Goal: Task Accomplishment & Management: Use online tool/utility

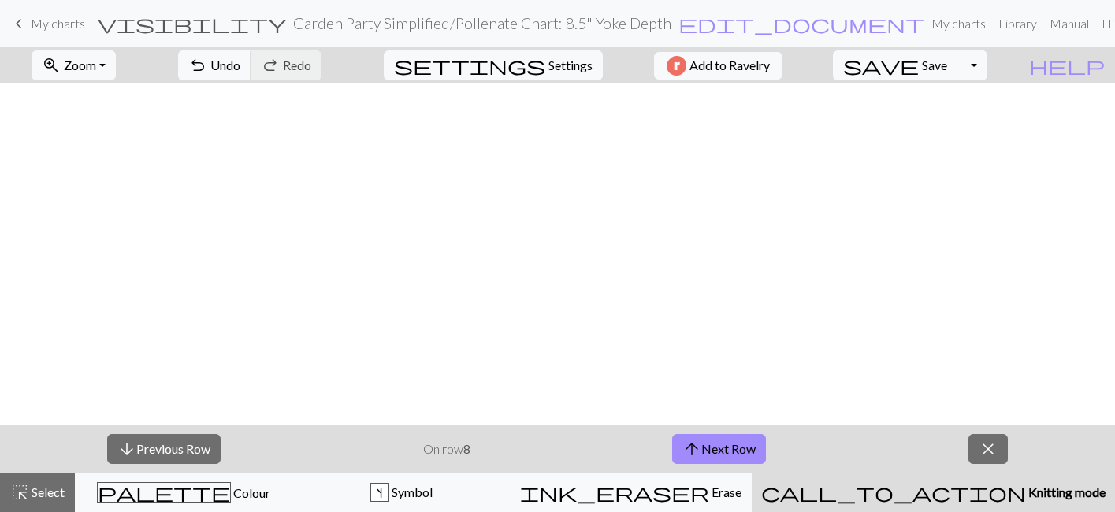
scroll to position [548, 0]
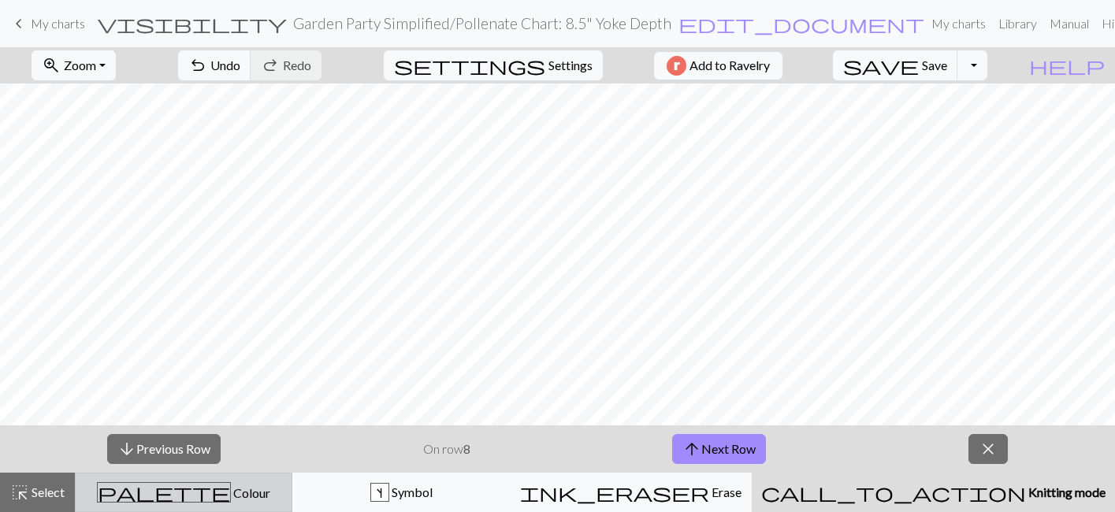
click at [236, 497] on span "Colour" at bounding box center [250, 492] width 39 height 15
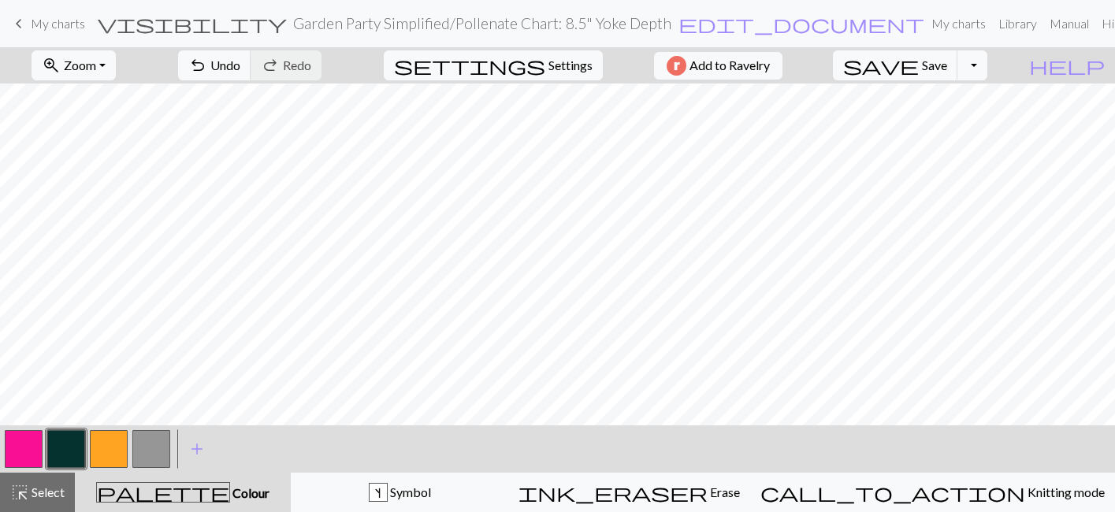
click at [31, 451] on button "button" at bounding box center [24, 449] width 38 height 38
click at [102, 457] on button "button" at bounding box center [109, 449] width 38 height 38
click at [987, 69] on button "Toggle Dropdown" at bounding box center [972, 65] width 30 height 30
click at [548, 68] on span "Settings" at bounding box center [570, 65] width 44 height 19
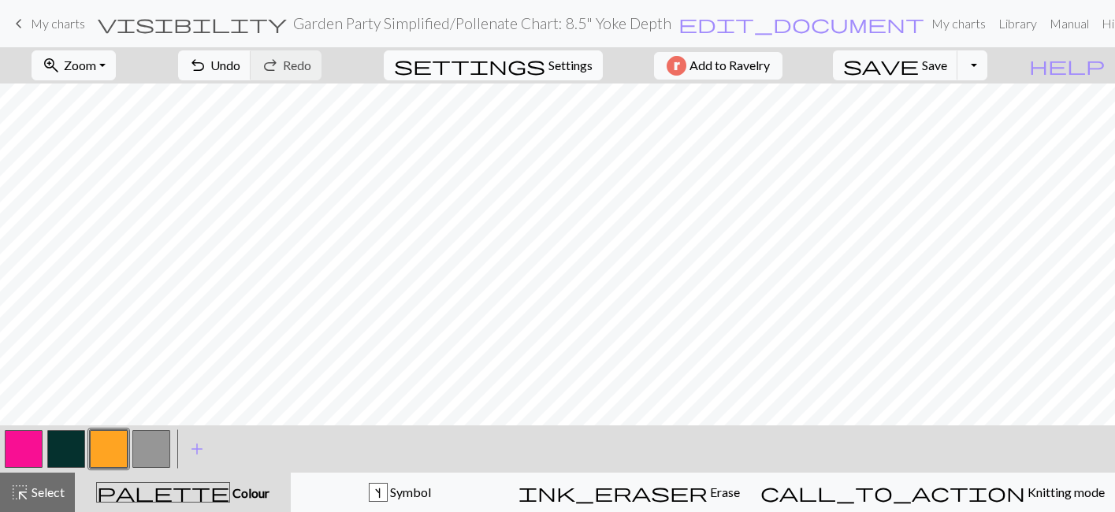
select select "aran"
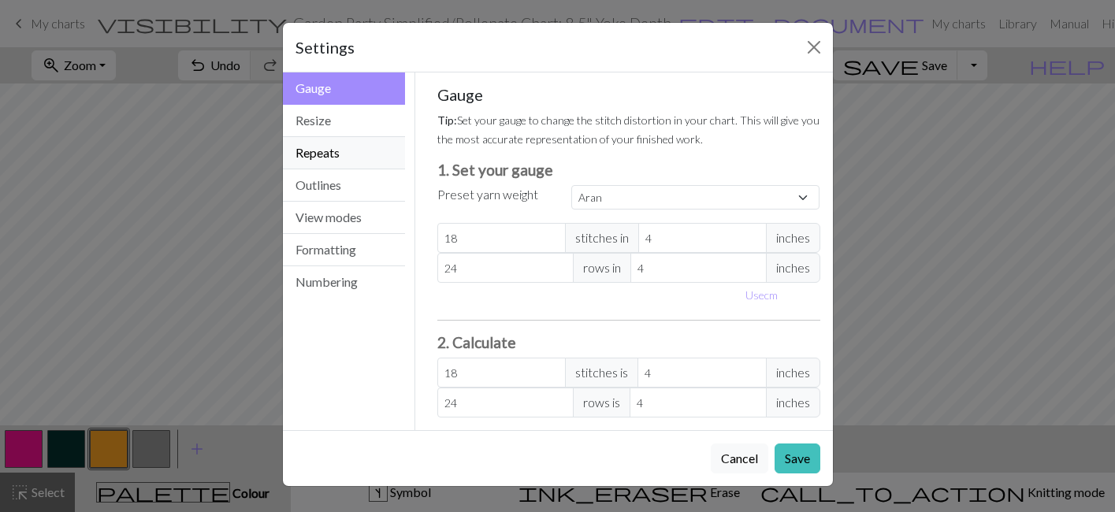
click at [353, 154] on button "Repeats" at bounding box center [344, 153] width 123 height 32
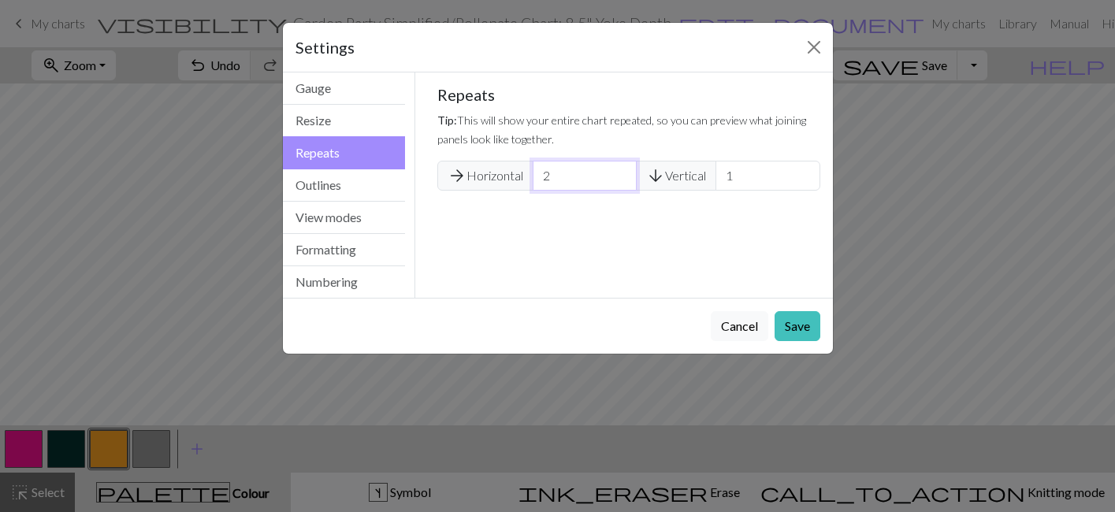
type input "2"
click at [622, 172] on input "2" at bounding box center [585, 176] width 104 height 30
click at [796, 323] on button "Save" at bounding box center [797, 326] width 46 height 30
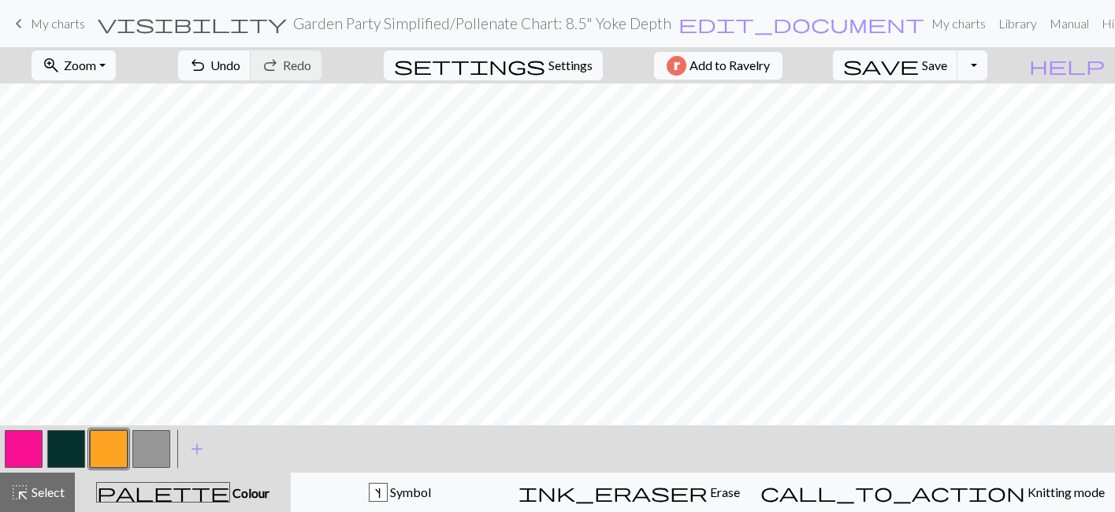
click at [59, 449] on button "button" at bounding box center [66, 449] width 38 height 38
click at [19, 443] on button "button" at bounding box center [24, 449] width 38 height 38
click at [96, 71] on span "Zoom" at bounding box center [80, 65] width 32 height 15
click at [103, 191] on button "50%" at bounding box center [94, 188] width 124 height 25
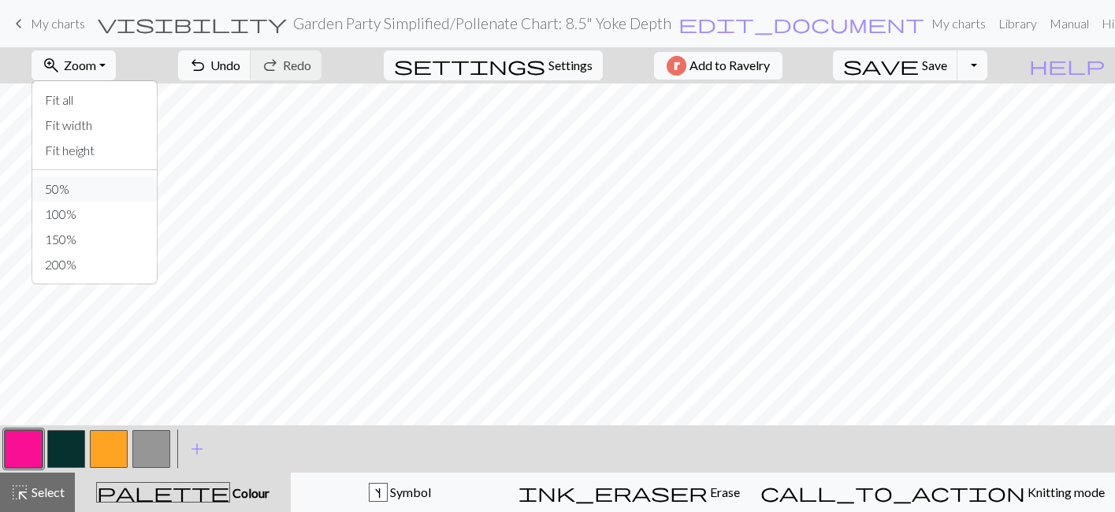
scroll to position [123, 0]
click at [240, 72] on span "Undo" at bounding box center [225, 65] width 30 height 15
click at [94, 71] on span "Zoom" at bounding box center [80, 65] width 32 height 15
click at [117, 221] on button "100%" at bounding box center [94, 214] width 124 height 25
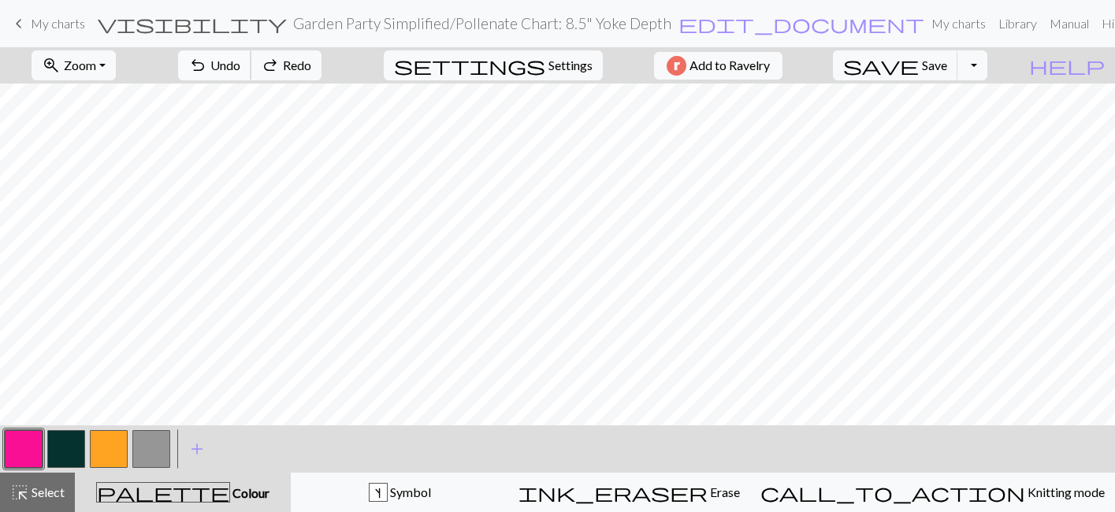
click at [207, 71] on span "undo" at bounding box center [197, 65] width 19 height 22
click at [207, 72] on span "undo" at bounding box center [197, 65] width 19 height 22
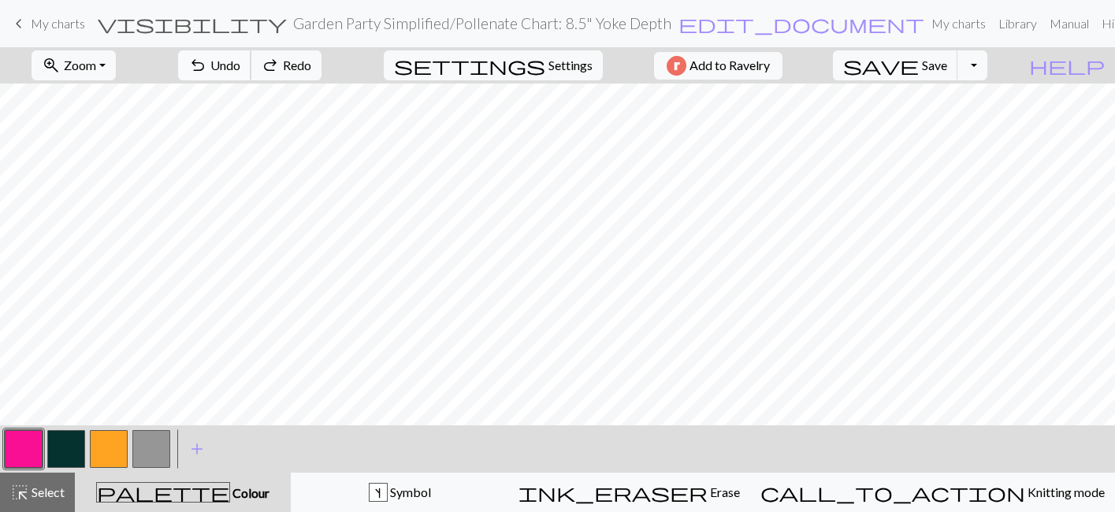
click at [207, 72] on span "undo" at bounding box center [197, 65] width 19 height 22
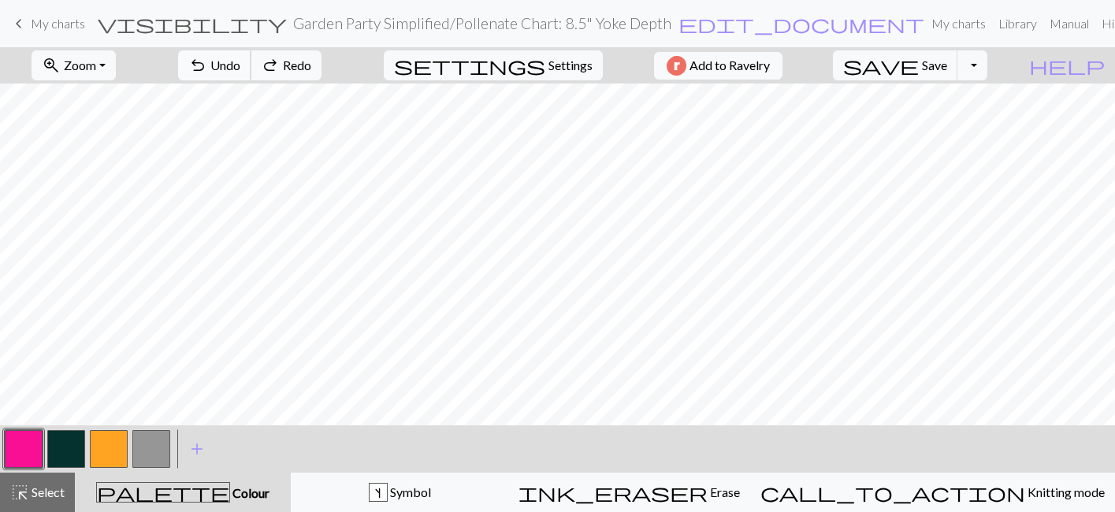
click at [207, 72] on span "undo" at bounding box center [197, 65] width 19 height 22
click at [53, 457] on button "button" at bounding box center [66, 449] width 38 height 38
click at [240, 67] on span "Undo" at bounding box center [225, 65] width 30 height 15
click at [240, 68] on span "Undo" at bounding box center [225, 65] width 30 height 15
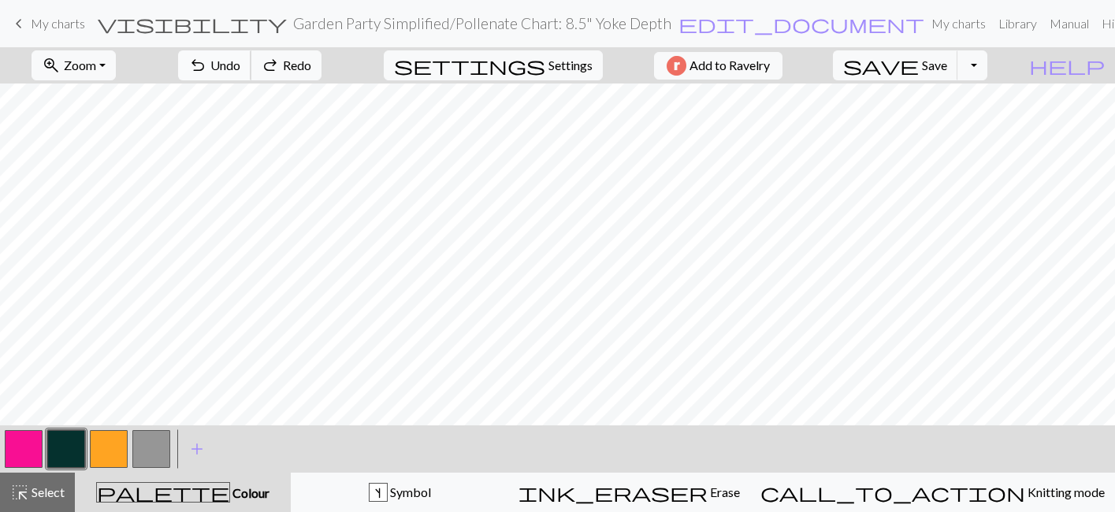
click at [240, 68] on span "Undo" at bounding box center [225, 65] width 30 height 15
click at [240, 69] on span "Undo" at bounding box center [225, 65] width 30 height 15
click at [240, 70] on span "Undo" at bounding box center [225, 65] width 30 height 15
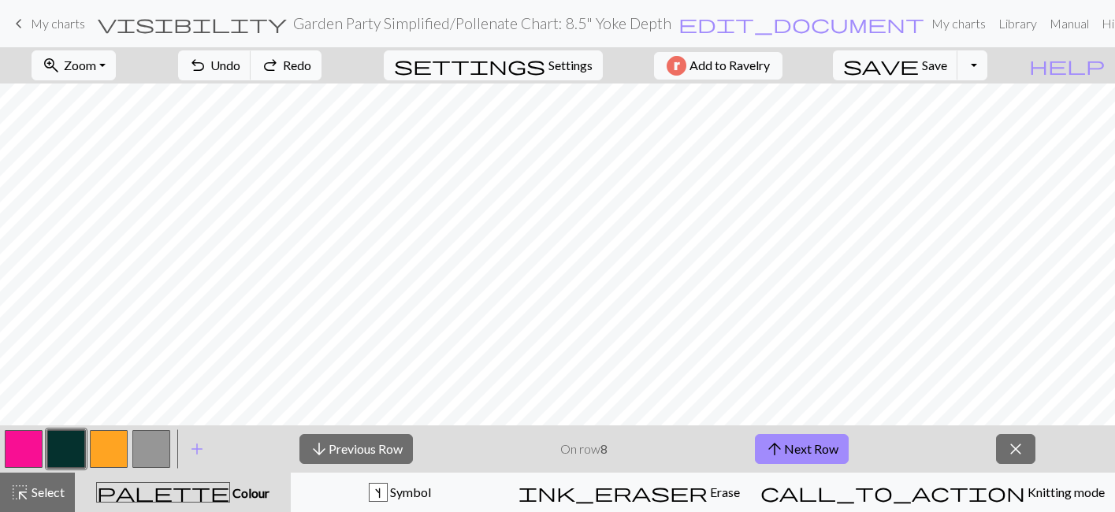
click at [311, 59] on span "Redo" at bounding box center [297, 65] width 28 height 15
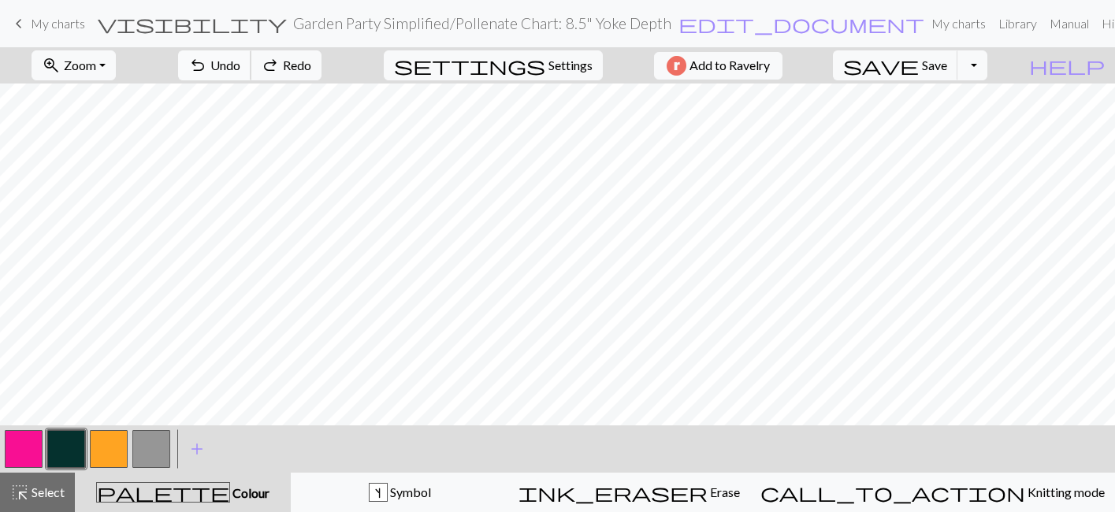
click at [240, 71] on span "Undo" at bounding box center [225, 65] width 30 height 15
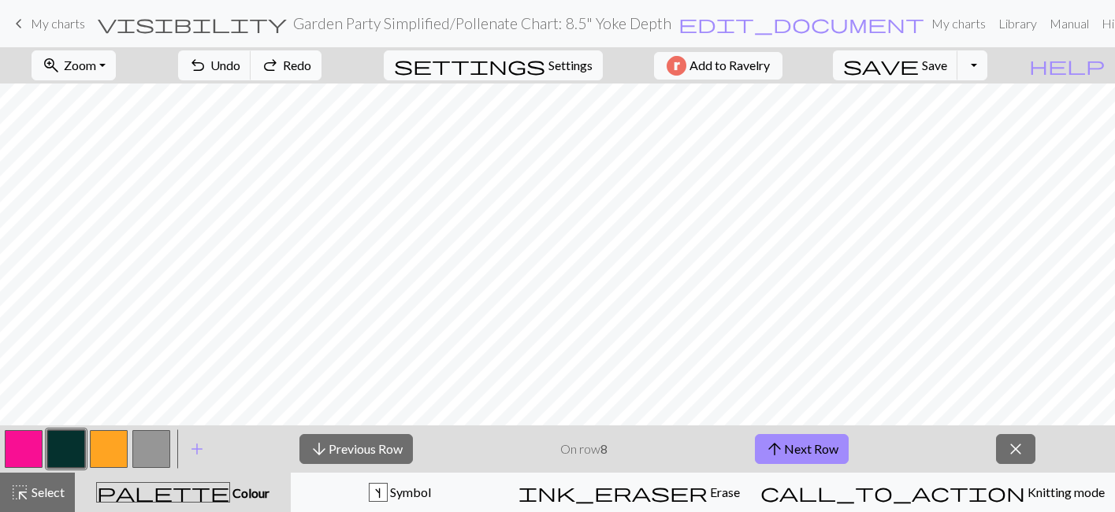
click at [280, 65] on span "redo" at bounding box center [270, 65] width 19 height 22
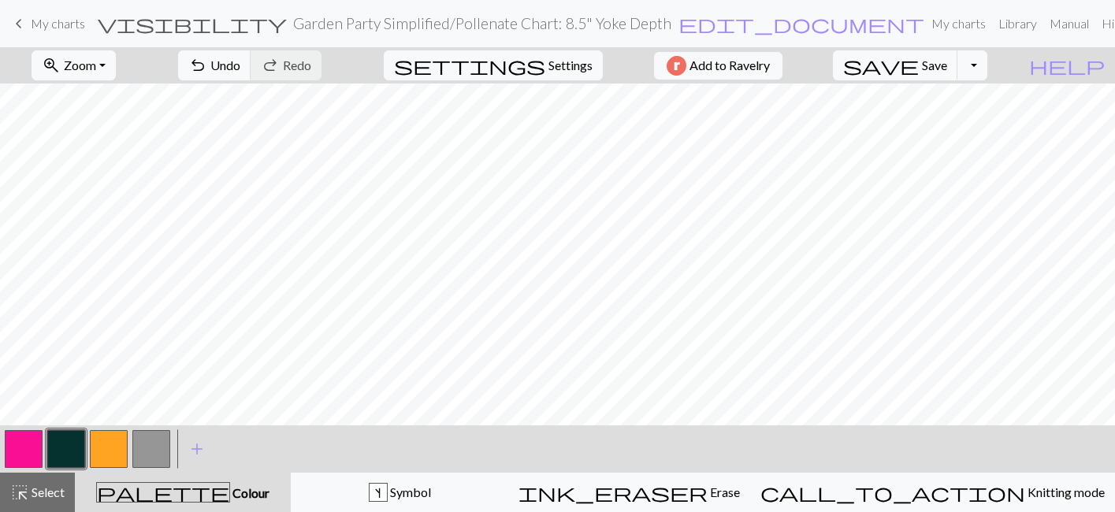
click at [16, 457] on button "button" at bounding box center [24, 449] width 38 height 38
click at [207, 61] on span "undo" at bounding box center [197, 65] width 19 height 22
click at [106, 451] on button "button" at bounding box center [109, 449] width 38 height 38
click at [568, 69] on span "Settings" at bounding box center [570, 65] width 44 height 19
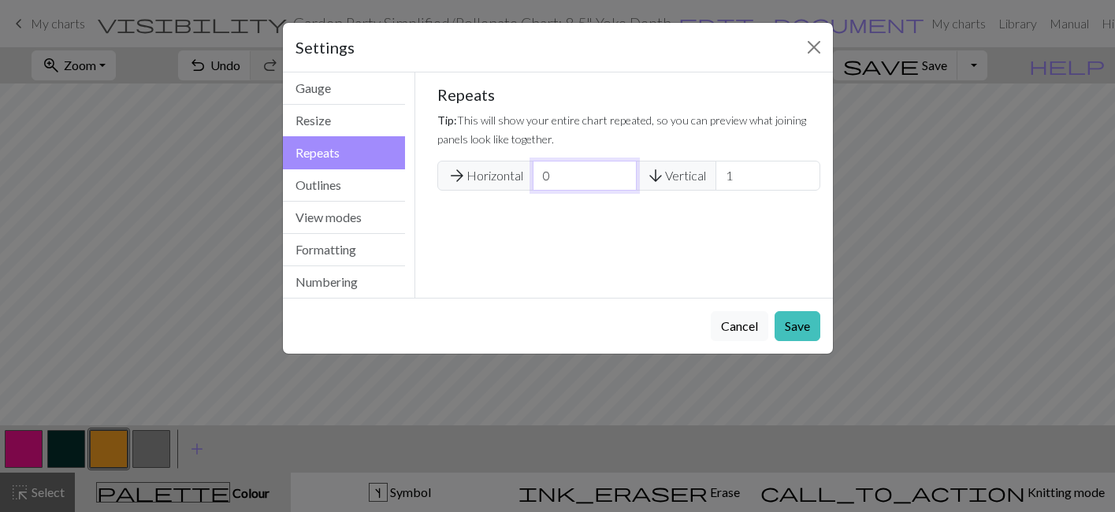
click at [622, 180] on input "0" at bounding box center [585, 176] width 104 height 30
click at [623, 168] on input "1" at bounding box center [585, 176] width 104 height 30
type input "2"
click at [623, 168] on input "2" at bounding box center [585, 176] width 104 height 30
click at [790, 321] on button "Save" at bounding box center [797, 326] width 46 height 30
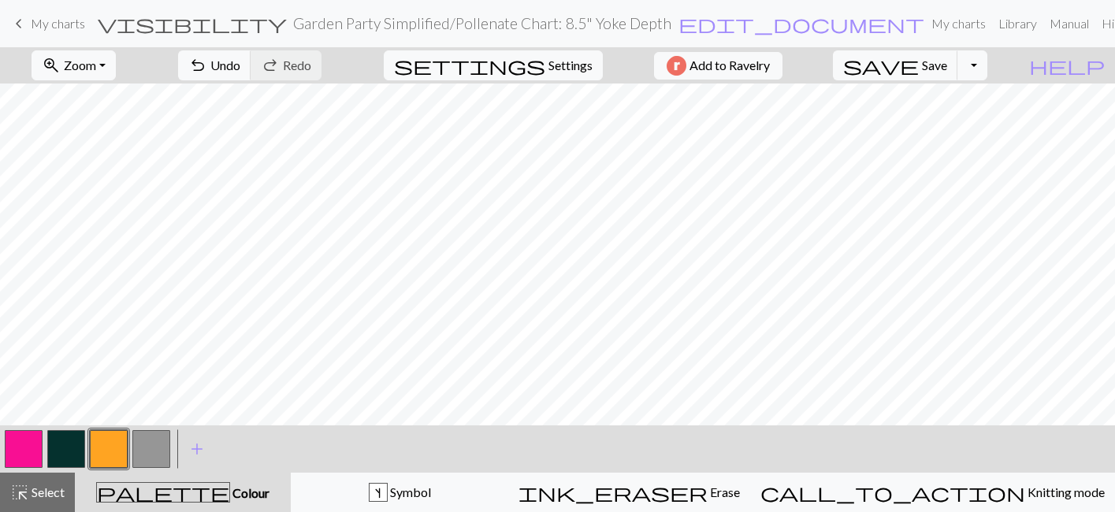
click at [67, 451] on button "button" at bounding box center [66, 449] width 38 height 38
click at [102, 448] on button "button" at bounding box center [109, 449] width 38 height 38
click at [64, 451] on button "button" at bounding box center [66, 449] width 38 height 38
click at [28, 450] on button "button" at bounding box center [24, 449] width 38 height 38
click at [207, 68] on span "undo" at bounding box center [197, 65] width 19 height 22
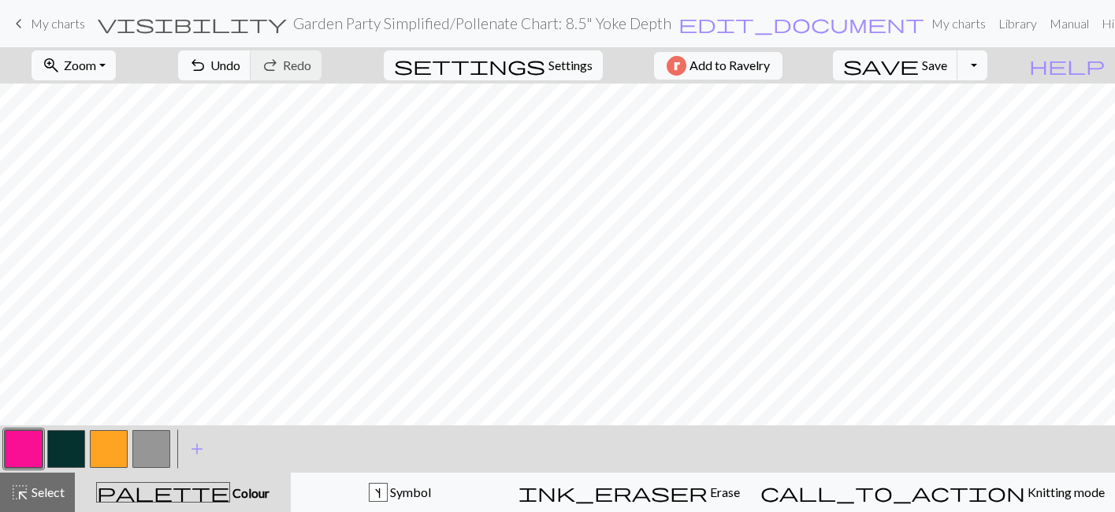
click at [66, 448] on button "button" at bounding box center [66, 449] width 38 height 38
click at [93, 69] on span "Zoom" at bounding box center [80, 65] width 32 height 15
click at [122, 187] on button "50%" at bounding box center [94, 188] width 124 height 25
click at [24, 445] on button "button" at bounding box center [24, 449] width 38 height 38
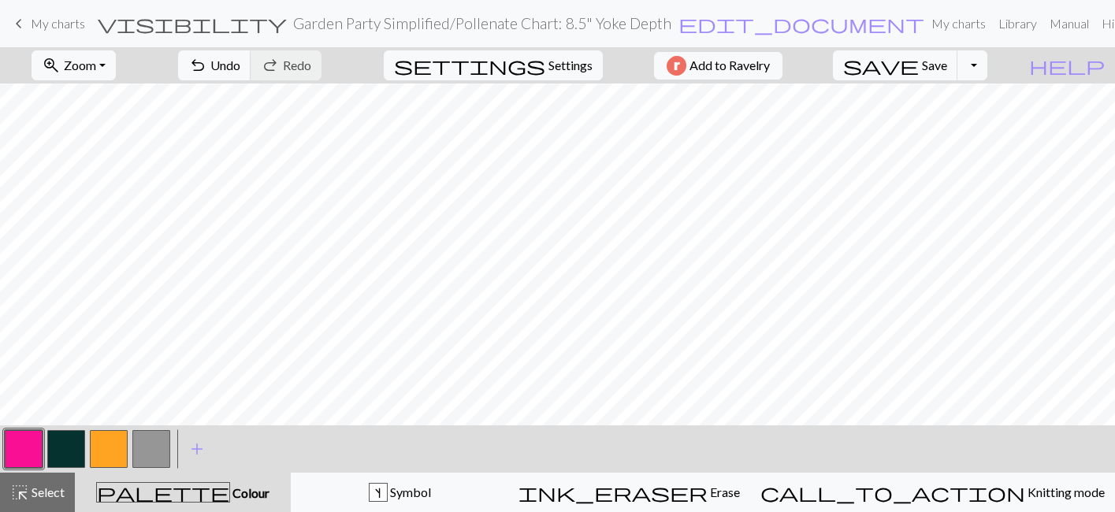
click at [64, 444] on button "button" at bounding box center [66, 449] width 38 height 38
click at [207, 71] on span "undo" at bounding box center [197, 65] width 19 height 22
click at [579, 65] on span "Settings" at bounding box center [570, 65] width 44 height 19
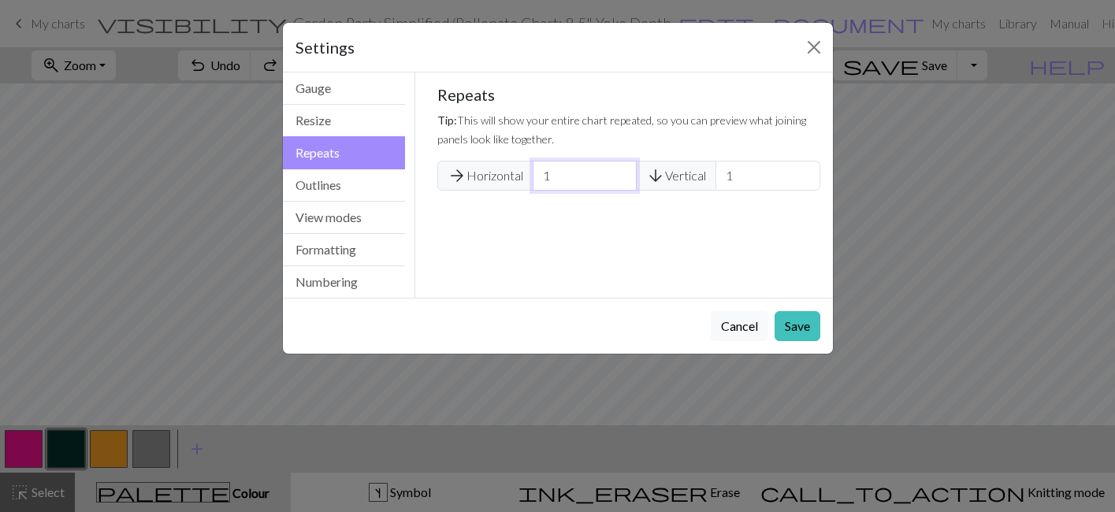
type input "1"
click at [624, 182] on input "1" at bounding box center [585, 176] width 104 height 30
click at [794, 327] on button "Save" at bounding box center [797, 326] width 46 height 30
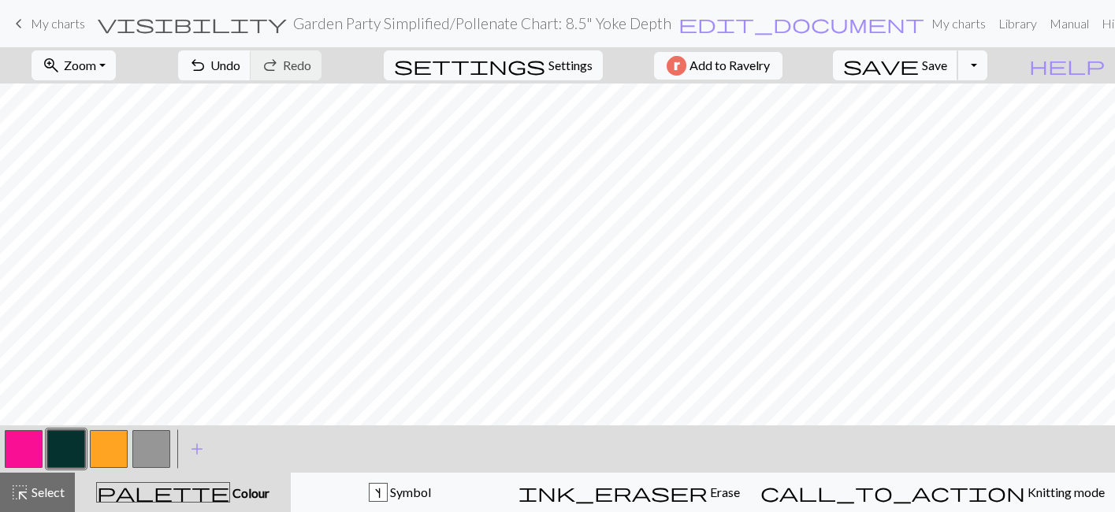
click at [947, 70] on span "Save" at bounding box center [934, 65] width 25 height 15
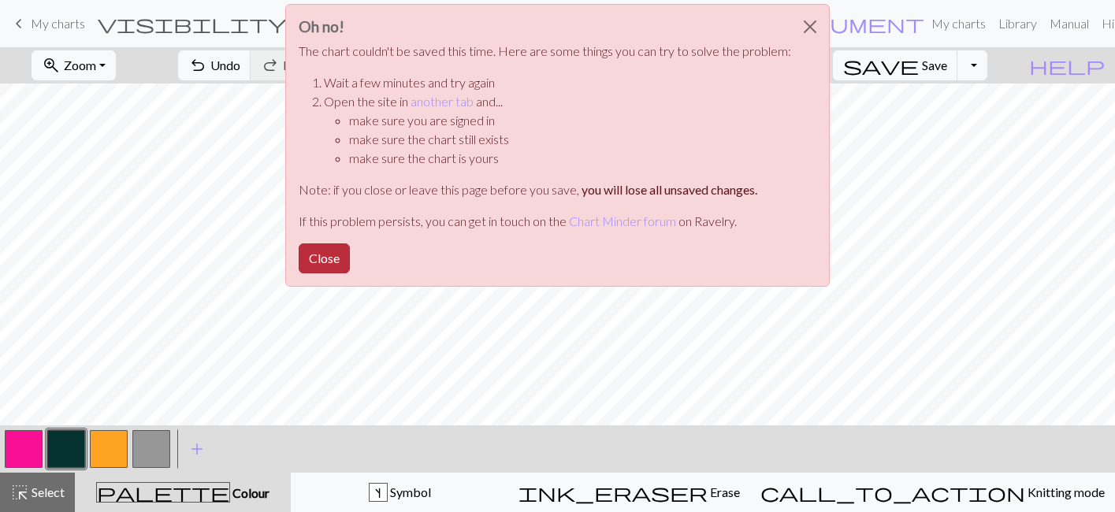
click at [318, 259] on button "Close" at bounding box center [324, 258] width 51 height 30
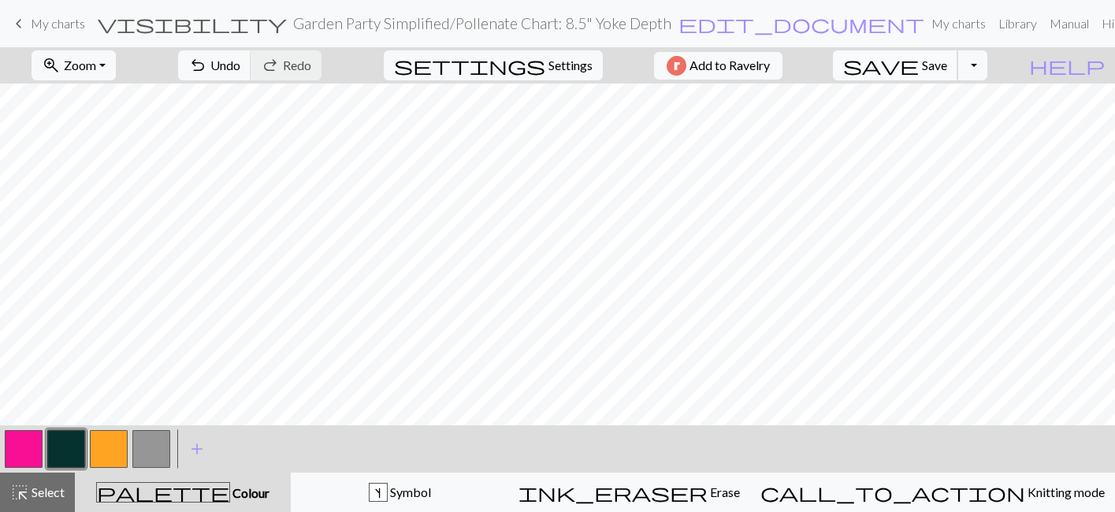
click at [919, 70] on span "save" at bounding box center [881, 65] width 76 height 22
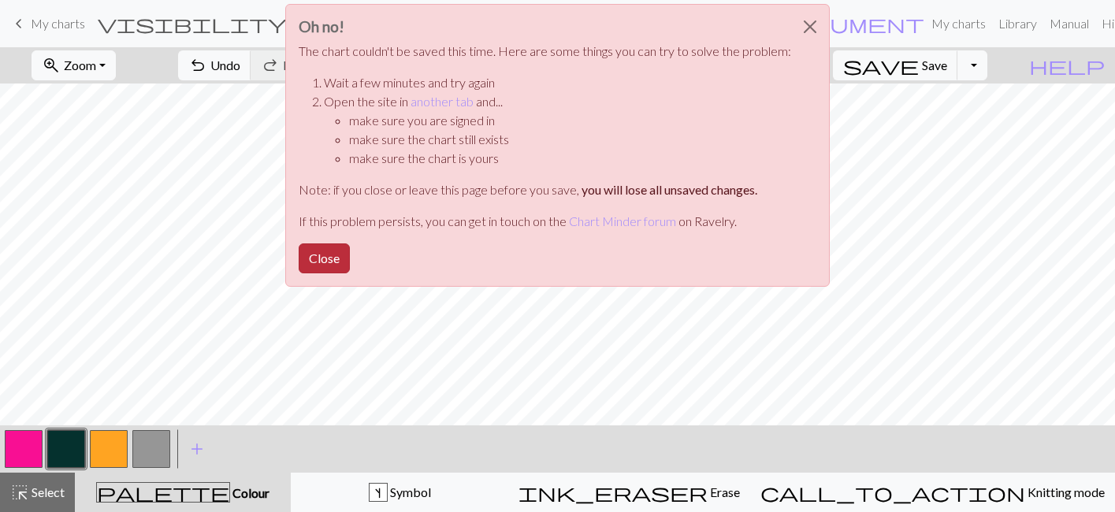
click at [332, 256] on button "Close" at bounding box center [324, 258] width 51 height 30
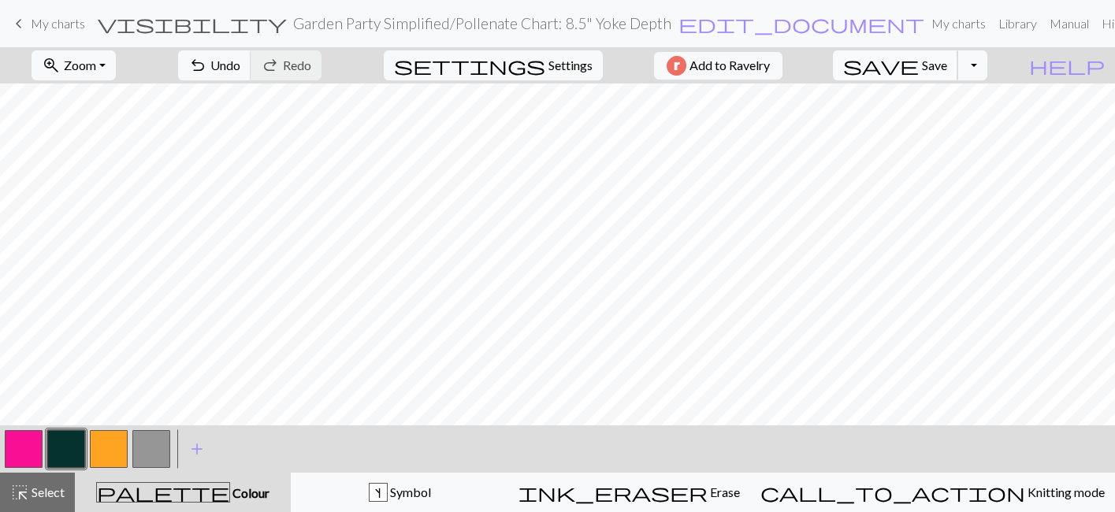
click at [952, 71] on button "save Save Save" at bounding box center [895, 65] width 125 height 30
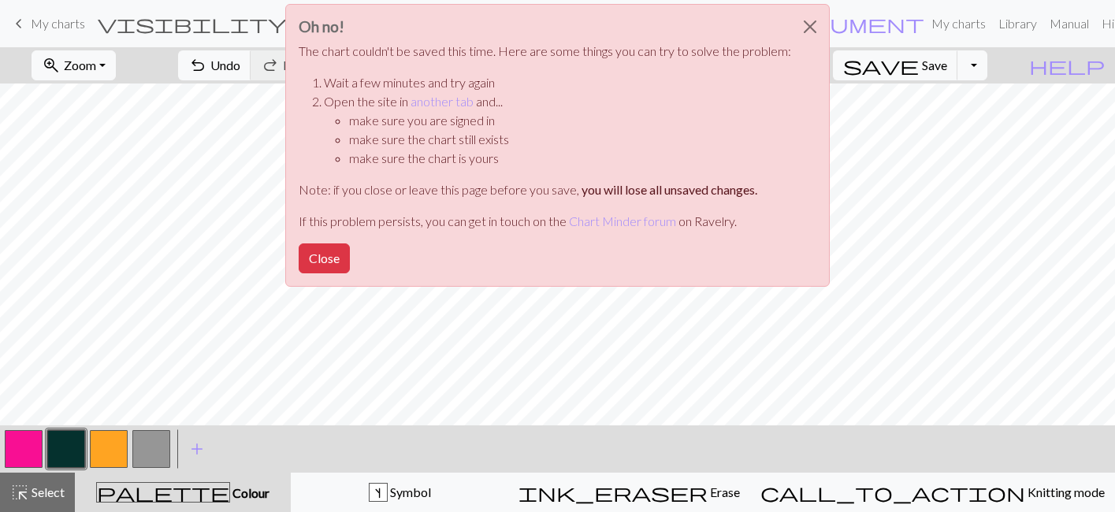
click at [893, 249] on div "Oh no! The chart couldn't be saved this time. Here are some things you can try …" at bounding box center [557, 149] width 1115 height 299
click at [325, 253] on button "Close" at bounding box center [324, 258] width 51 height 30
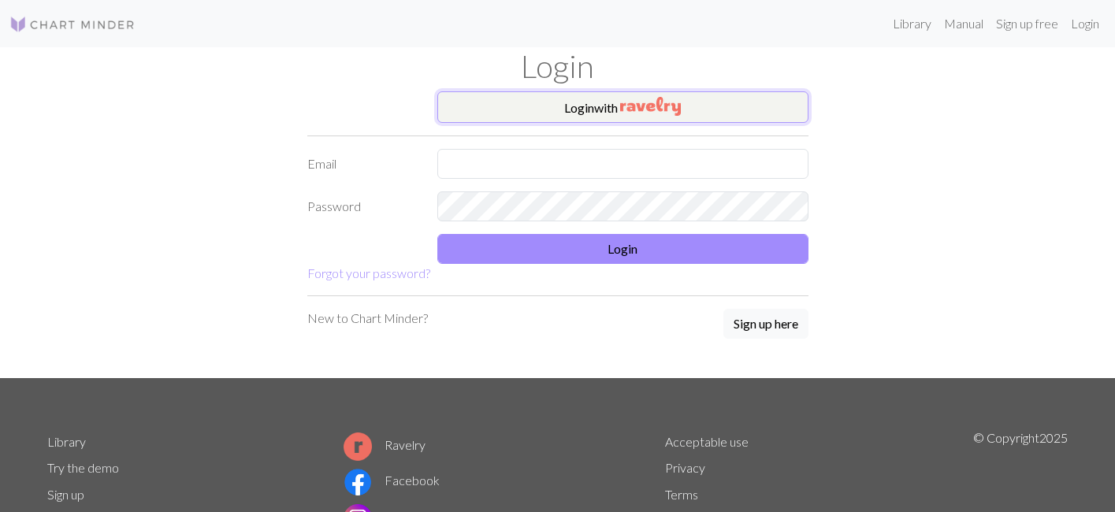
click at [622, 102] on img "button" at bounding box center [650, 106] width 61 height 19
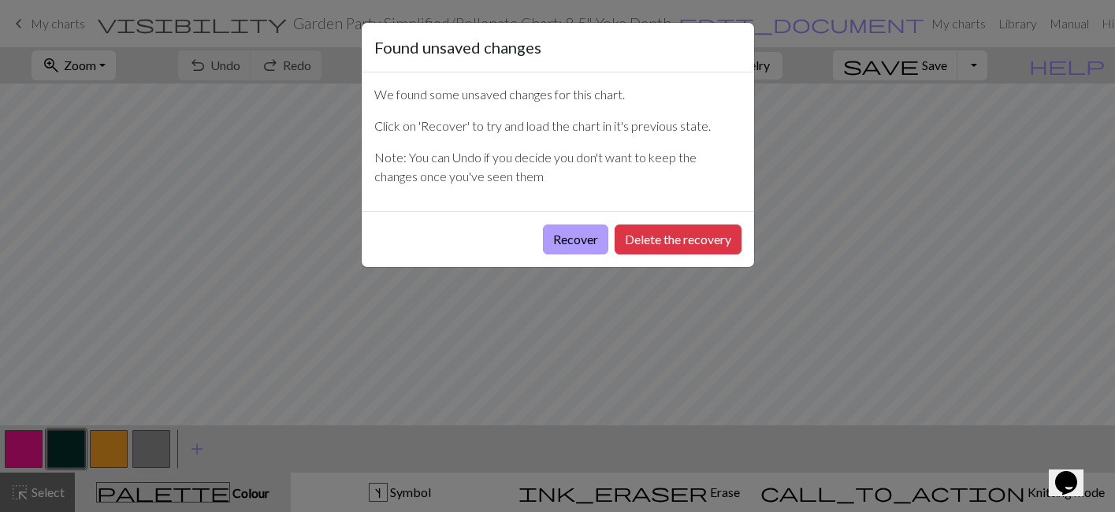
click at [577, 240] on button "Recover" at bounding box center [575, 240] width 65 height 30
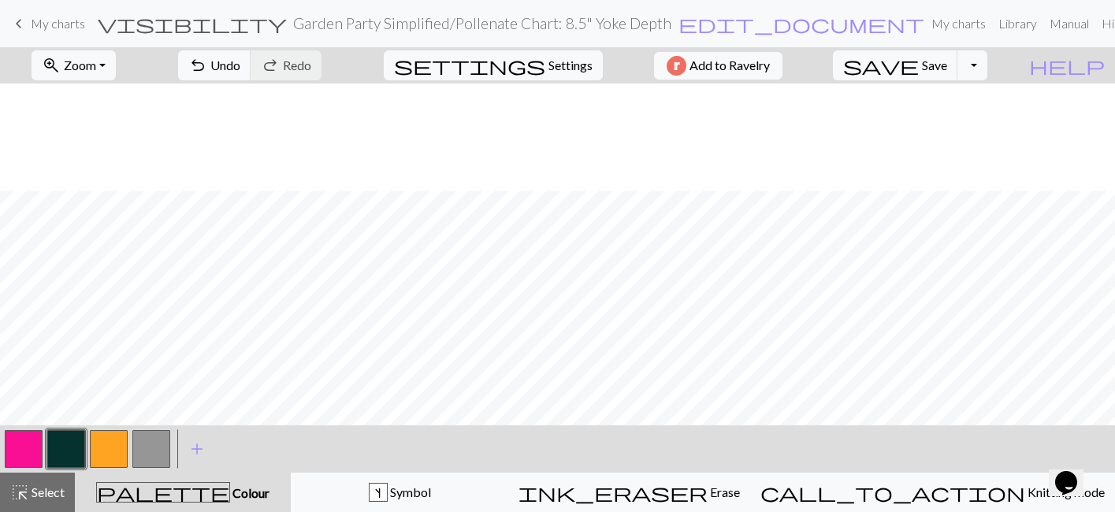
scroll to position [548, 0]
click at [951, 65] on button "save Save Save" at bounding box center [895, 65] width 125 height 30
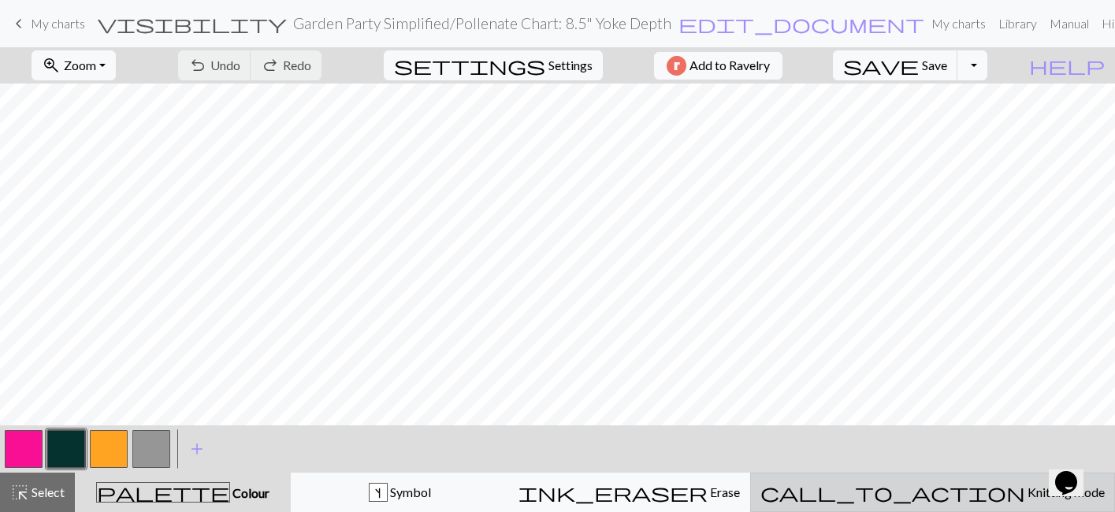
click at [972, 506] on button "call_to_action Knitting mode Knitting mode" at bounding box center [932, 492] width 365 height 39
